Goal: Information Seeking & Learning: Learn about a topic

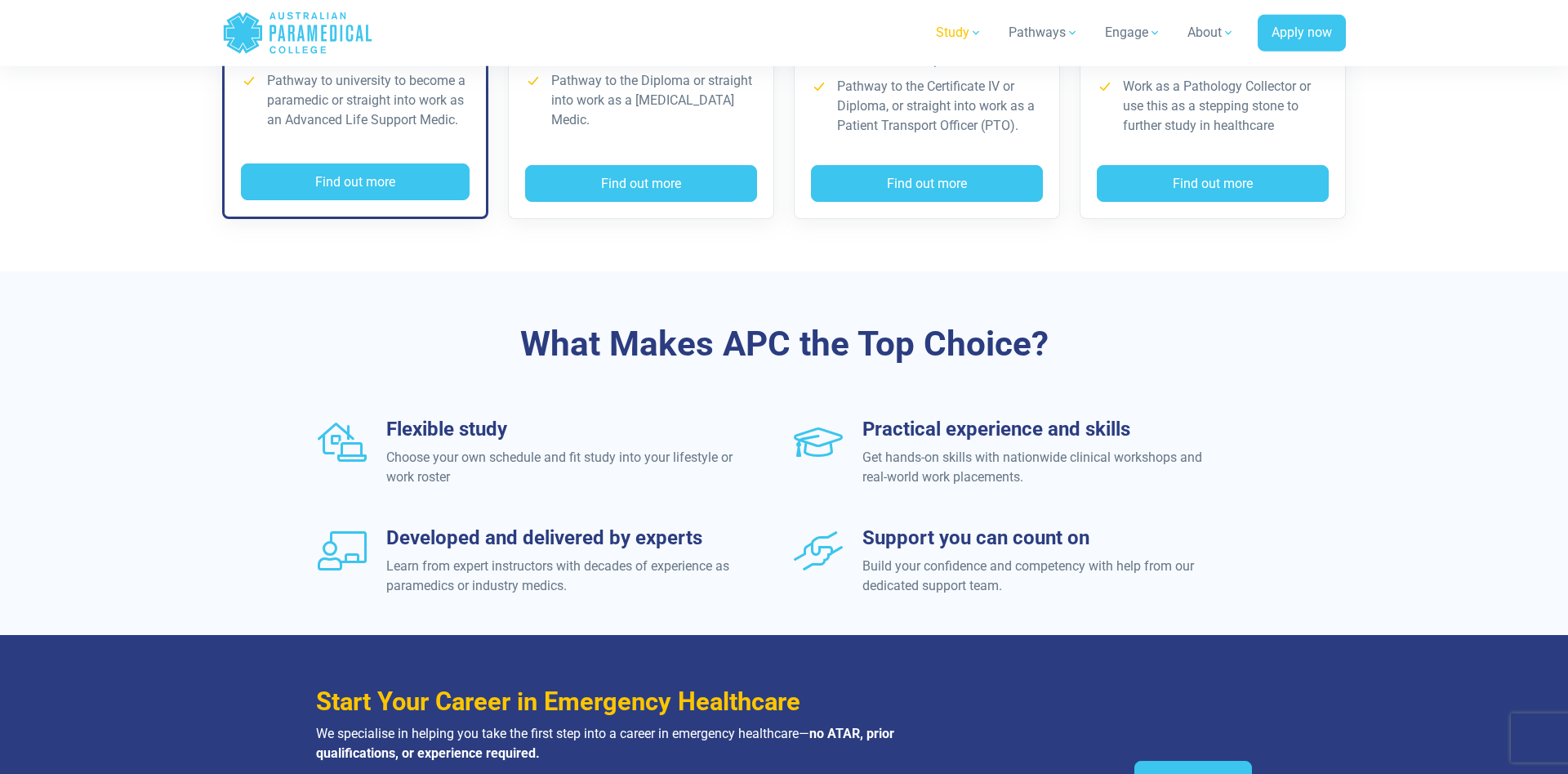
scroll to position [1584, 0]
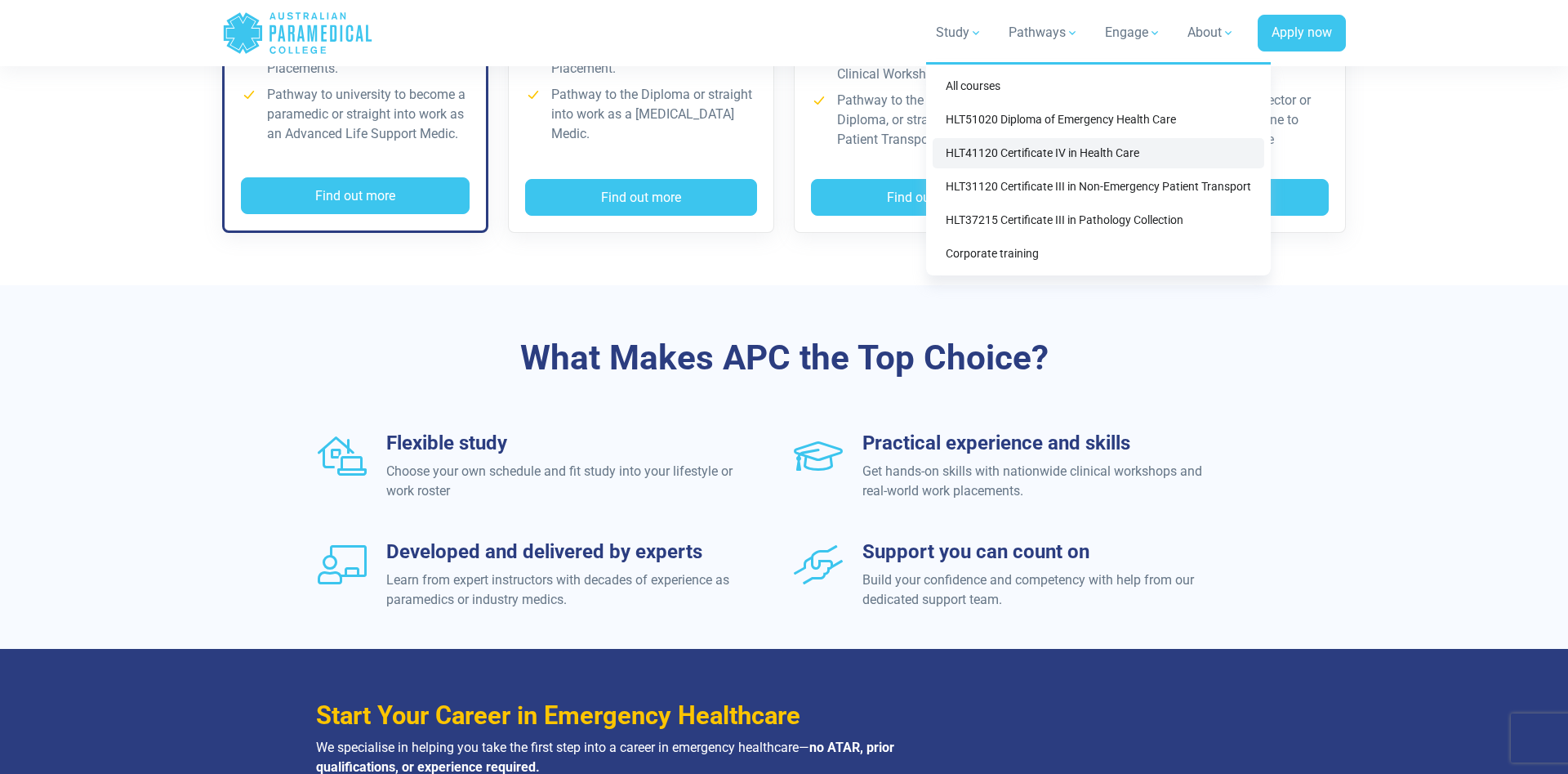
click at [1059, 155] on link "HLT41120 Certificate IV in Health Care" at bounding box center [1099, 153] width 332 height 30
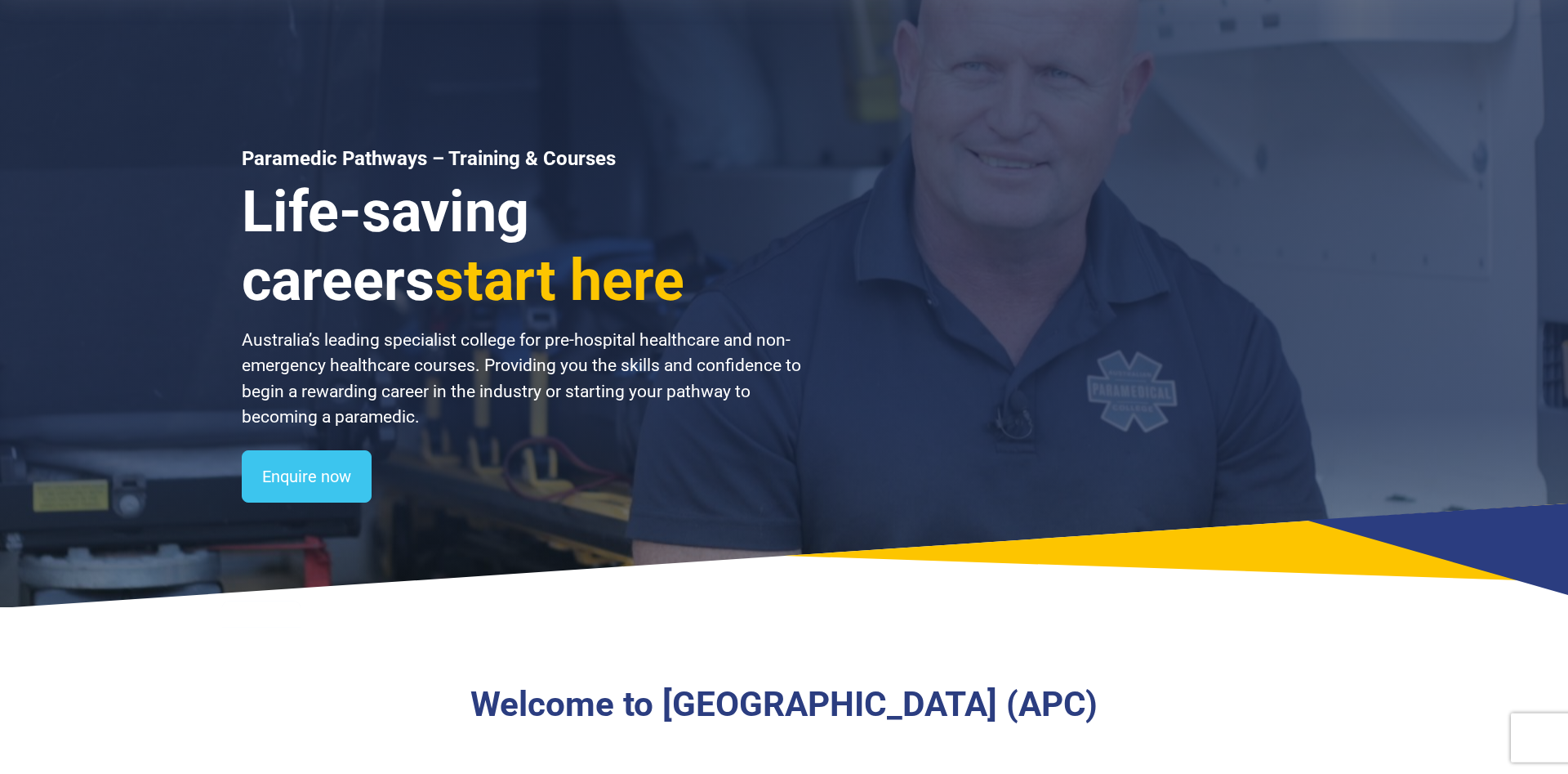
scroll to position [0, 0]
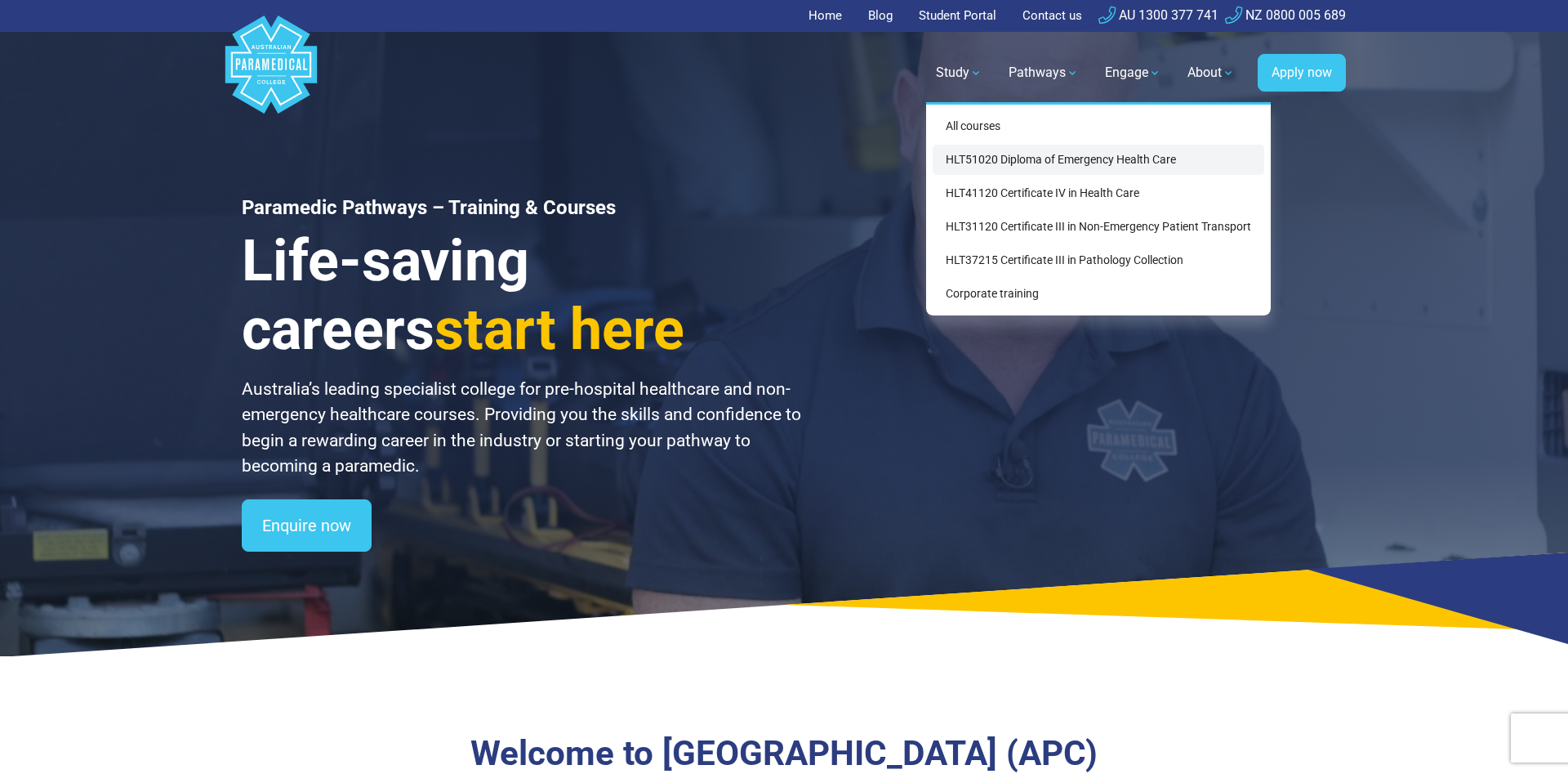
click at [1038, 159] on link "HLT51020 Diploma of Emergency Health Care" at bounding box center [1099, 160] width 332 height 30
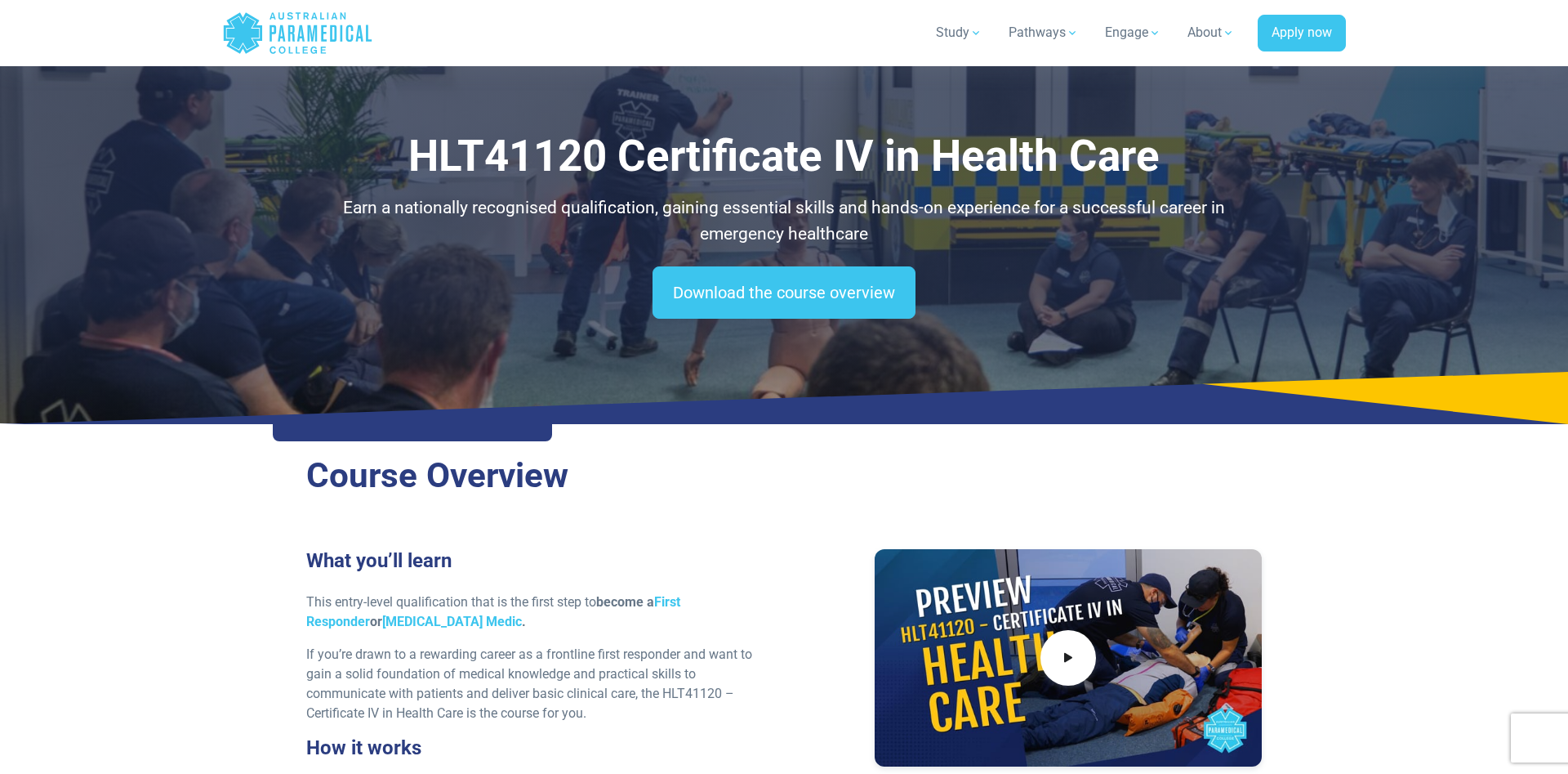
scroll to position [2501, 0]
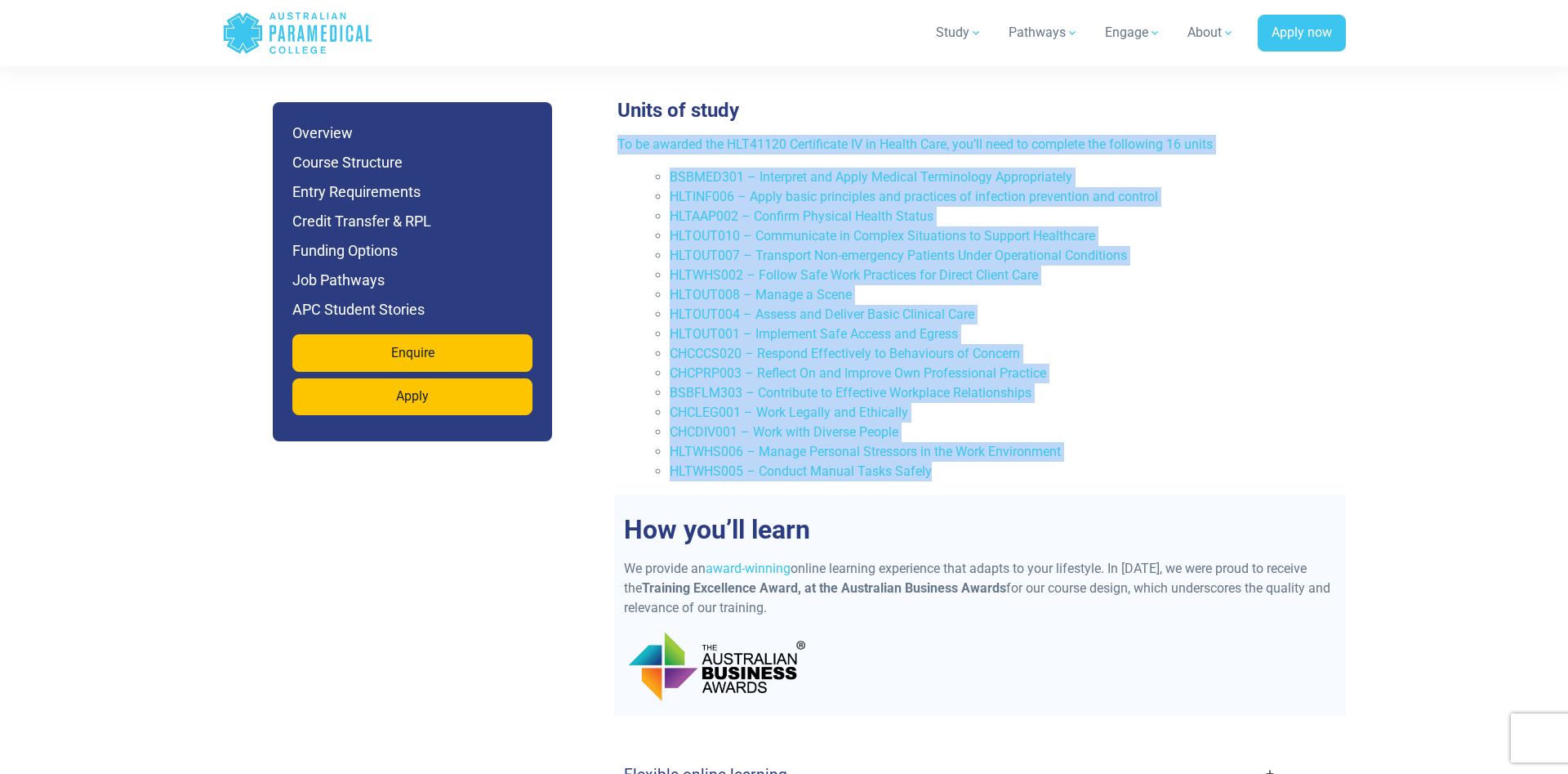
drag, startPoint x: 949, startPoint y: 425, endPoint x: 743, endPoint y: 73, distance: 407.8
click at [743, 99] on div "Units of study To be awarded the HLT41120 Certificate IV in Health Care, you’ll…" at bounding box center [973, 297] width 732 height 397
click at [1192, 285] on li "HLTOUT008 – Manage a Scene" at bounding box center [1000, 295] width 660 height 20
drag, startPoint x: 697, startPoint y: 114, endPoint x: 931, endPoint y: 427, distance: 390.8
click at [931, 427] on div "To be awarded the HLT41120 Certificate IV in Health Care, you’ll need to comple…" at bounding box center [973, 314] width 732 height 360
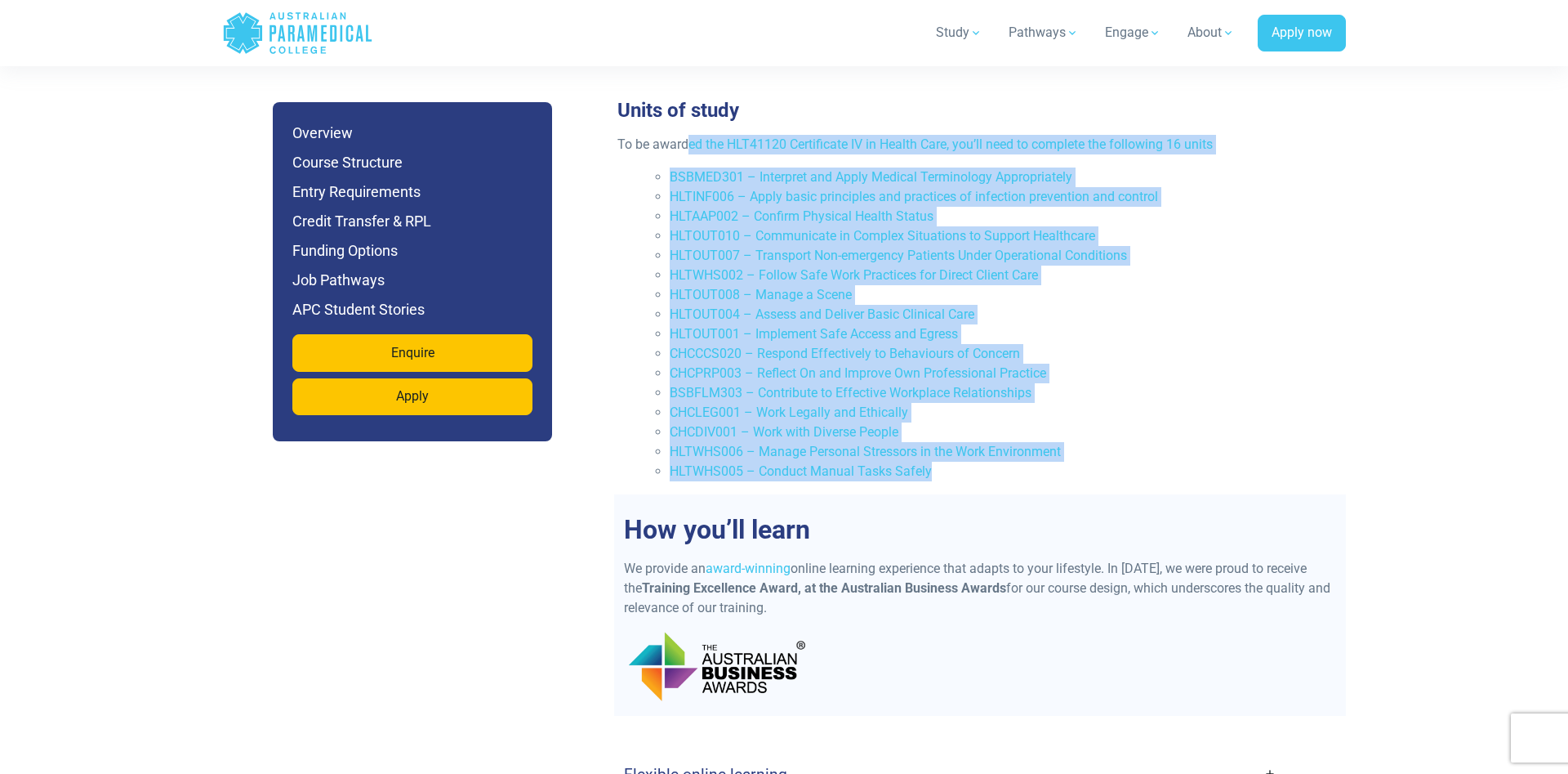
copy div "lo ips DOL88378 Sitametcons AD el Seddoe Temp, inc’ut labo et dolorema ali enim…"
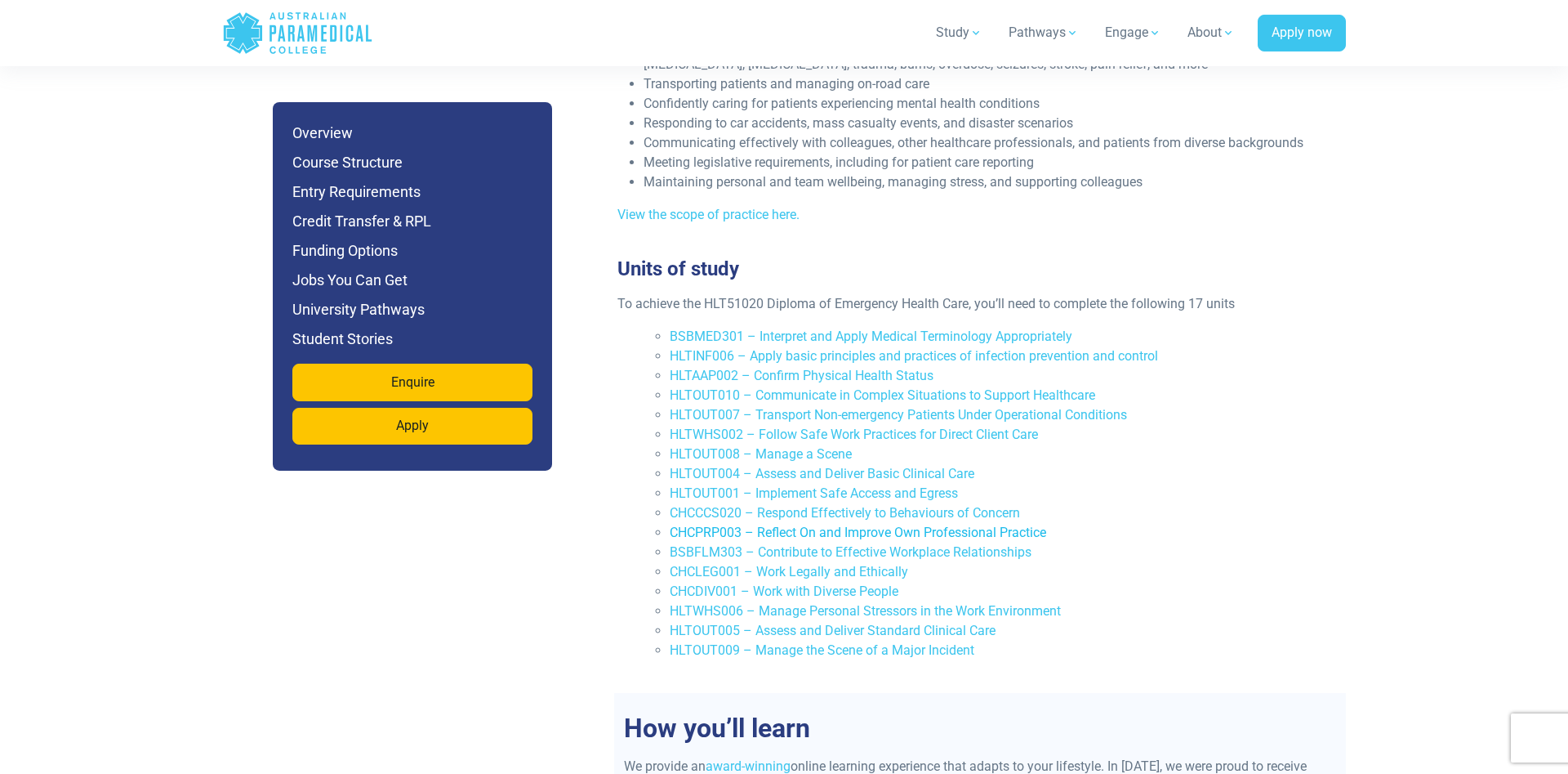
scroll to position [3418, 0]
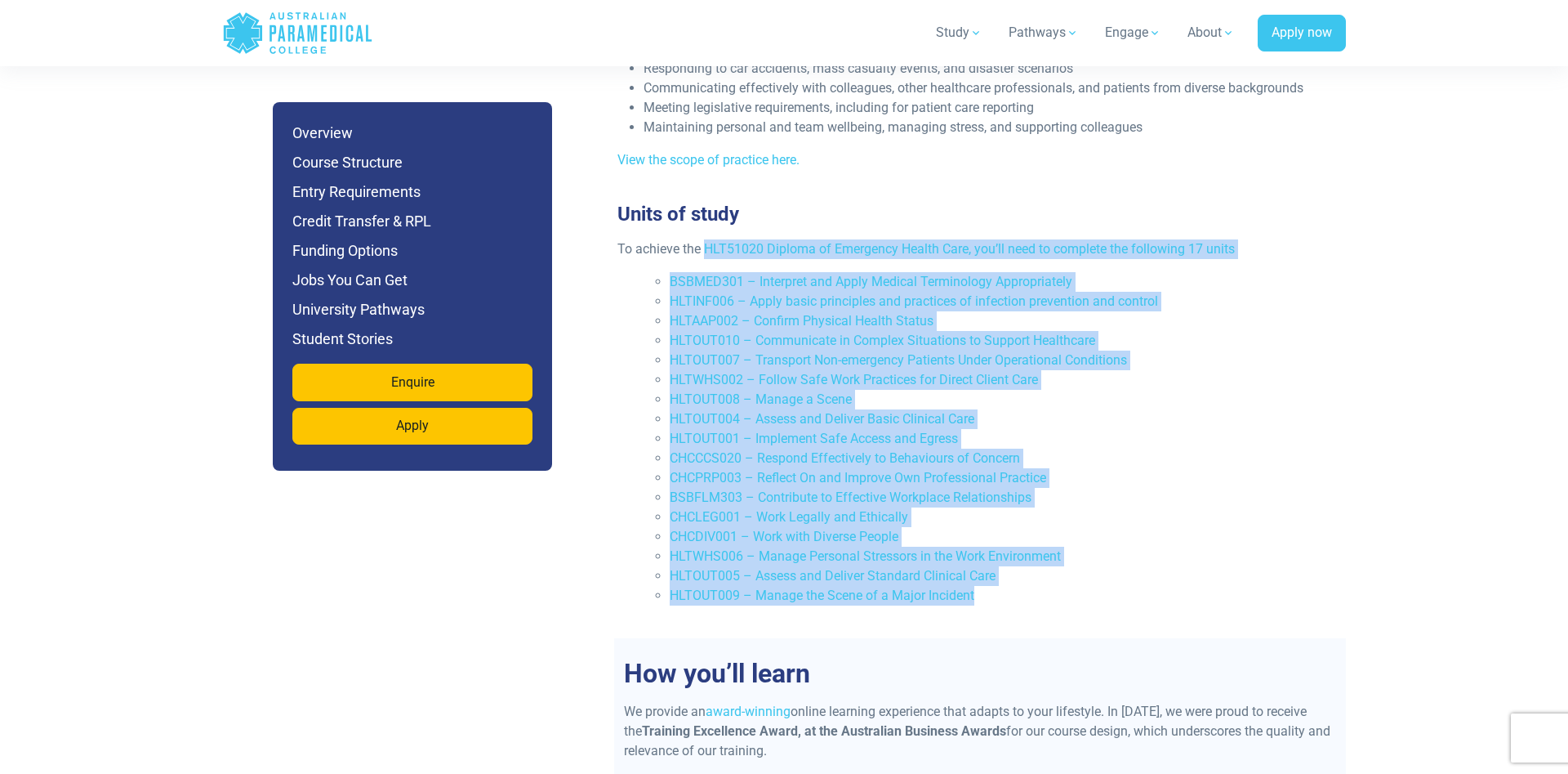
drag, startPoint x: 704, startPoint y: 213, endPoint x: 973, endPoint y: 574, distance: 450.2
click at [973, 574] on div "To achieve the HLT51020 Diploma of Emergency Health Care, you’ll need to comple…" at bounding box center [973, 429] width 732 height 379
copy div "LOR53236 Ipsumdo si Ametconse Adipis Elit, sed’do eius te incididu utl etdolore…"
